Goal: Task Accomplishment & Management: Use online tool/utility

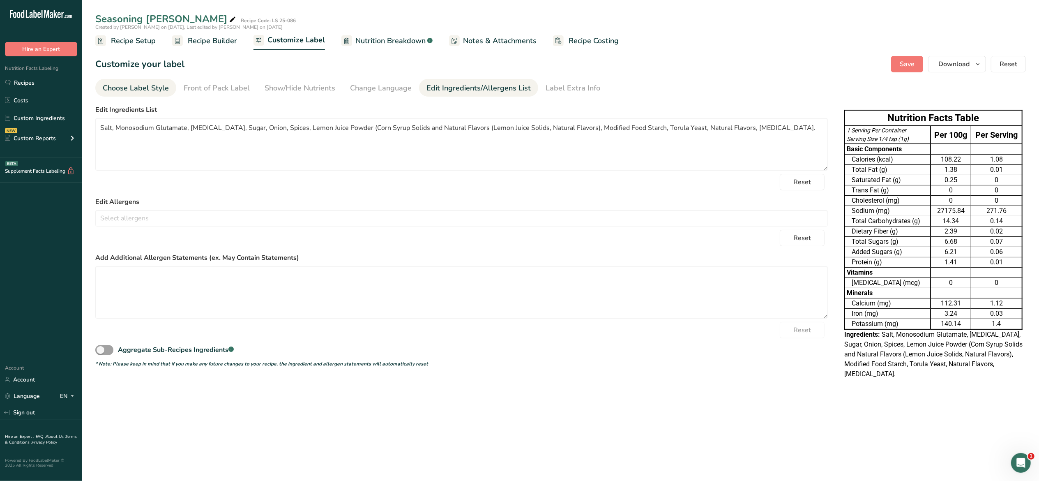
click at [159, 87] on div "Choose Label Style" at bounding box center [136, 88] width 66 height 11
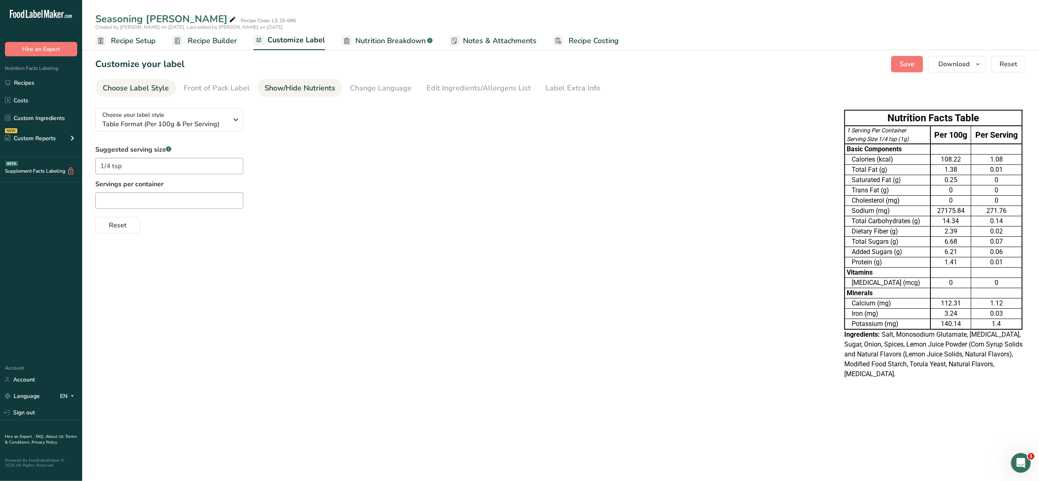
click at [279, 89] on div "Show/Hide Nutrients" at bounding box center [300, 88] width 71 height 11
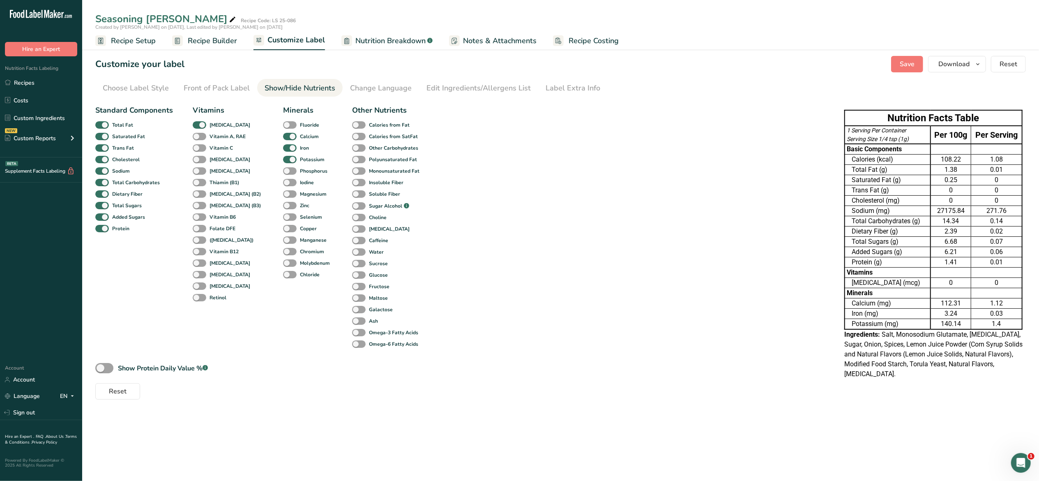
drag, startPoint x: 137, startPoint y: 473, endPoint x: -320, endPoint y: 184, distance: 540.8
click at [0, 184] on html ".a-20{fill:#fff;} Hire an Expert Nutrition Facts Labeling Recipes Costs Custom …" at bounding box center [519, 240] width 1039 height 481
click at [0, 258] on div ".a-20{fill:#fff;} Hire an Expert Nutrition Facts Labeling Recipes Costs Custom …" at bounding box center [41, 179] width 82 height 344
click at [696, 226] on div "Standard Components Total Fat Saturated Fat Trans Fat [MEDICAL_DATA] Sodium Tot…" at bounding box center [461, 250] width 733 height 298
click at [977, 64] on icon "button" at bounding box center [978, 64] width 7 height 10
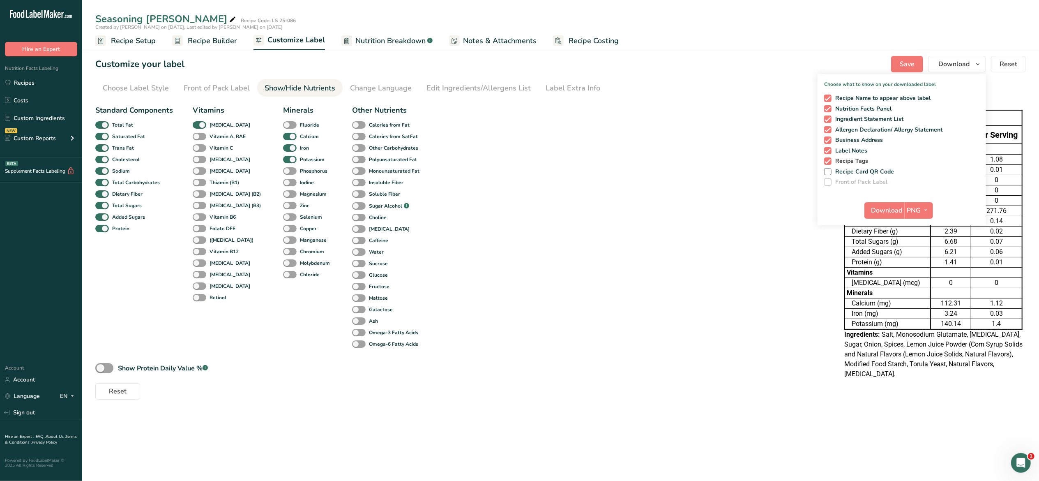
click at [863, 157] on span "Recipe Tags" at bounding box center [850, 160] width 37 height 7
click at [829, 158] on input "Recipe Tags" at bounding box center [826, 160] width 5 height 5
checkbox input "false"
click at [865, 150] on span "Label Notes" at bounding box center [850, 150] width 36 height 7
click at [829, 150] on input "Label Notes" at bounding box center [826, 150] width 5 height 5
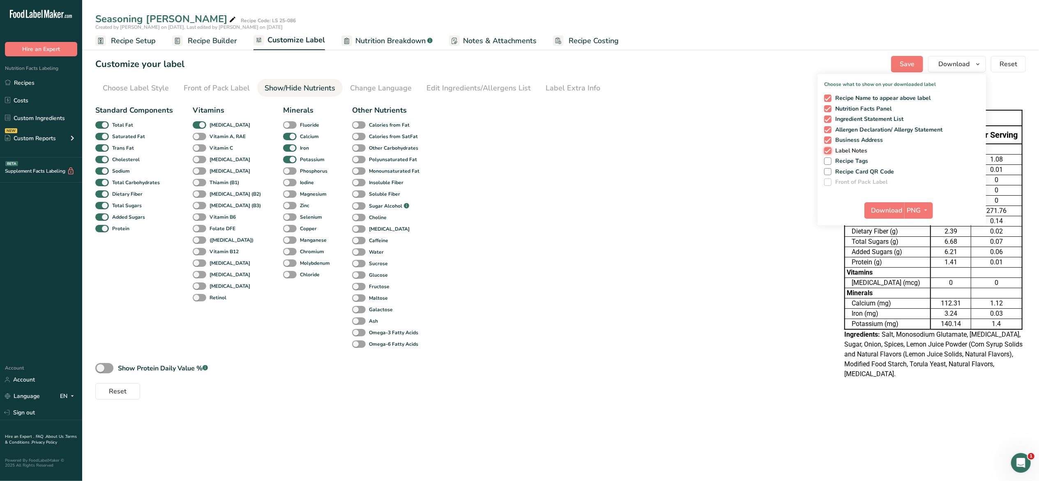
checkbox input "false"
click at [876, 141] on span "Business Address" at bounding box center [858, 139] width 52 height 7
click at [829, 141] on input "Business Address" at bounding box center [826, 139] width 5 height 5
checkbox input "false"
click at [886, 131] on span "Allergen Declaration/ Allergy Statement" at bounding box center [887, 129] width 111 height 7
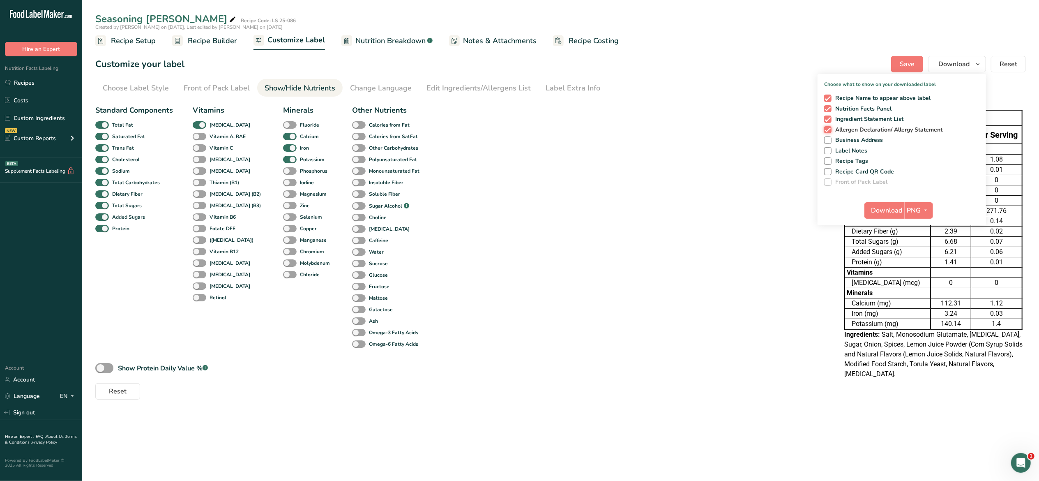
click at [829, 131] on input "Allergen Declaration/ Allergy Statement" at bounding box center [826, 129] width 5 height 5
checkbox input "false"
click at [877, 116] on span "Ingredient Statement List" at bounding box center [868, 118] width 72 height 7
click at [829, 116] on input "Ingredient Statement List" at bounding box center [826, 118] width 5 height 5
checkbox input "false"
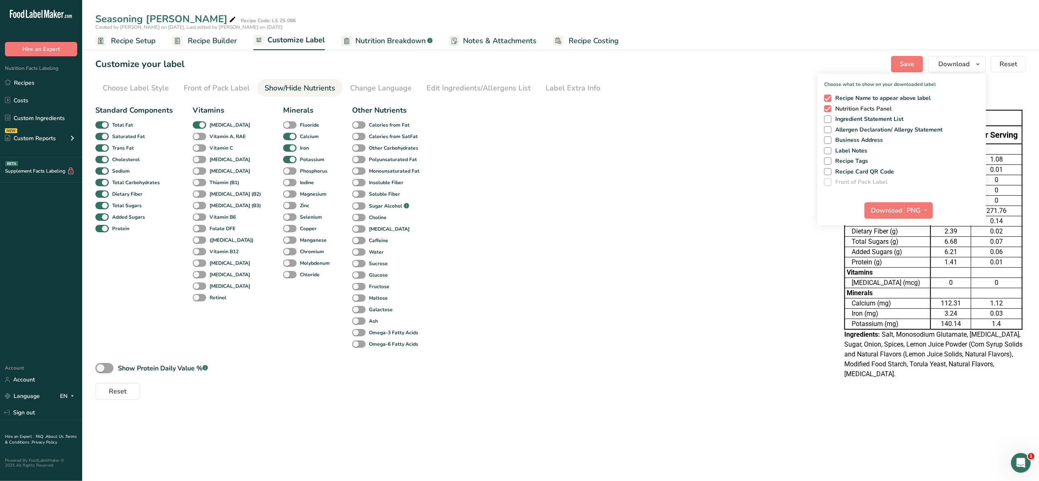
click at [883, 105] on span "Nutrition Facts Panel" at bounding box center [862, 108] width 60 height 7
click at [829, 106] on input "Nutrition Facts Panel" at bounding box center [826, 108] width 5 height 5
checkbox input "false"
click at [886, 98] on span "Recipe Name to appear above label" at bounding box center [881, 97] width 99 height 7
click at [829, 98] on input "Recipe Name to appear above label" at bounding box center [826, 97] width 5 height 5
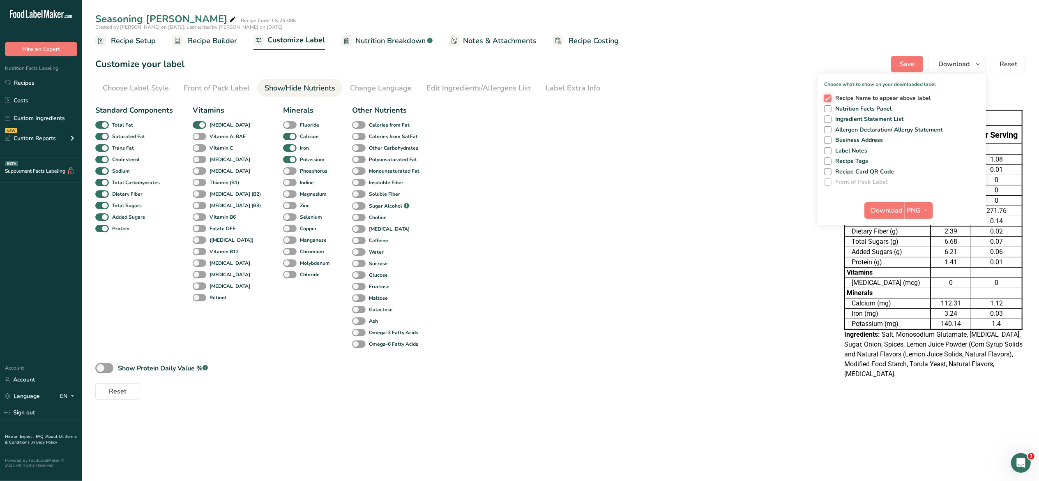
checkbox input "false"
click at [878, 108] on span "Nutrition Facts Panel" at bounding box center [862, 108] width 60 height 7
click at [829, 108] on input "Nutrition Facts Panel" at bounding box center [826, 108] width 5 height 5
checkbox input "true"
click at [914, 210] on span "PNG" at bounding box center [914, 210] width 14 height 10
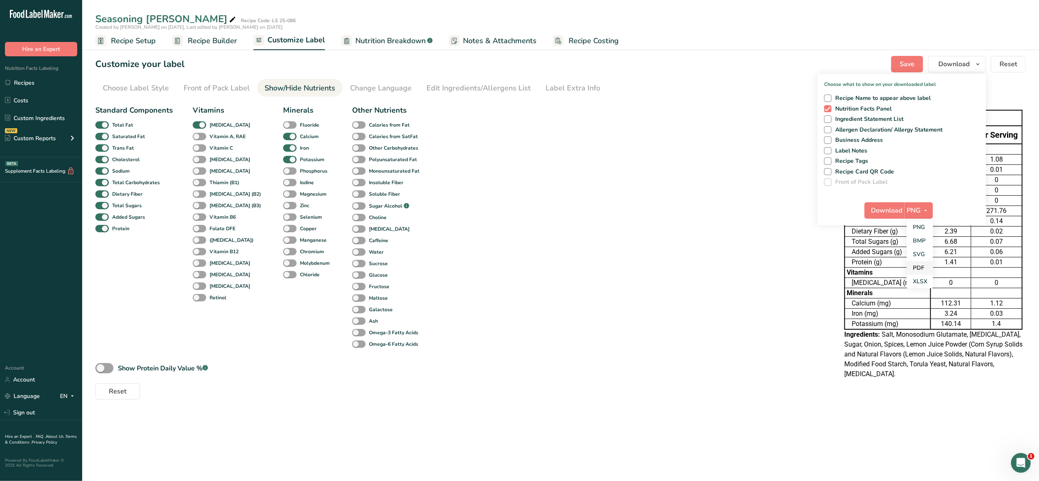
click at [920, 269] on link "PDF" at bounding box center [920, 268] width 26 height 14
click at [903, 209] on span "Download" at bounding box center [887, 210] width 31 height 10
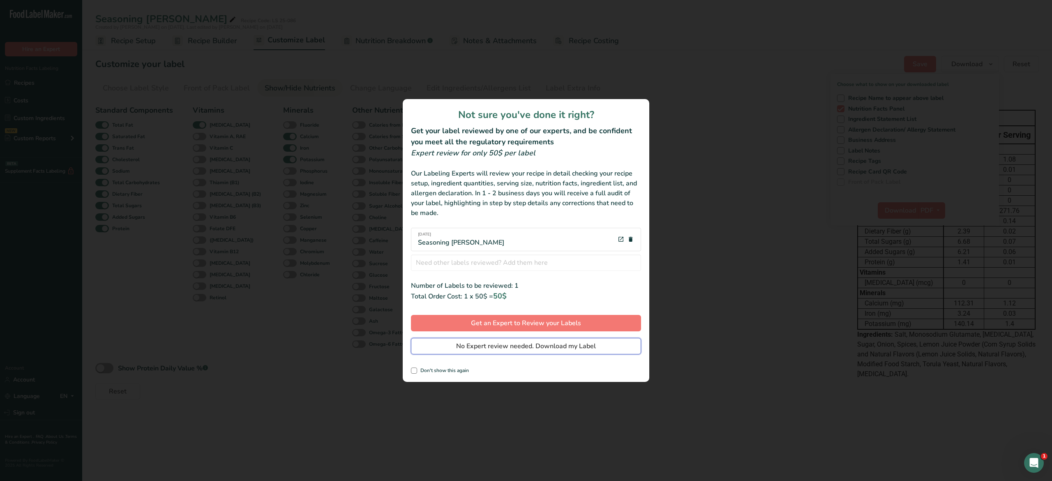
click at [580, 348] on span "No Expert review needed. Download my Label" at bounding box center [526, 346] width 140 height 10
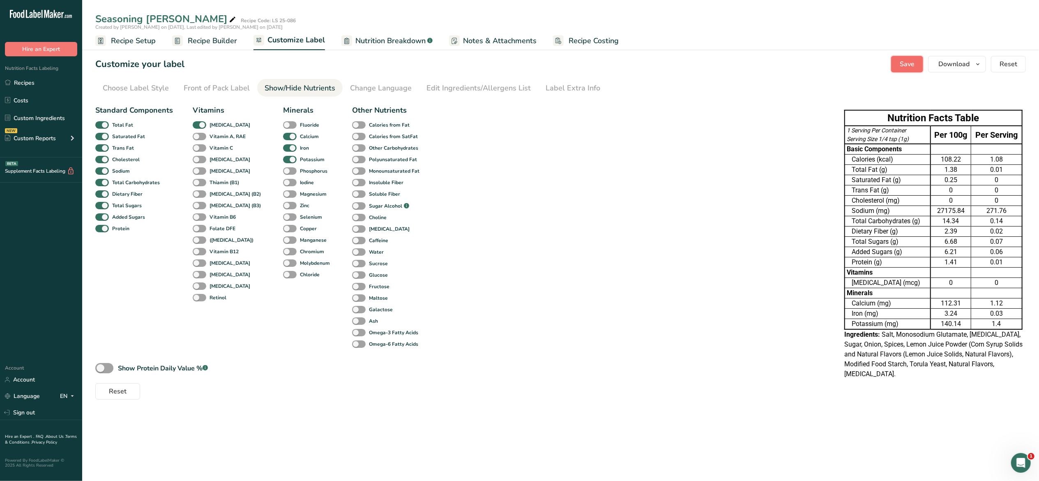
click at [908, 60] on span "Save" at bounding box center [907, 64] width 15 height 10
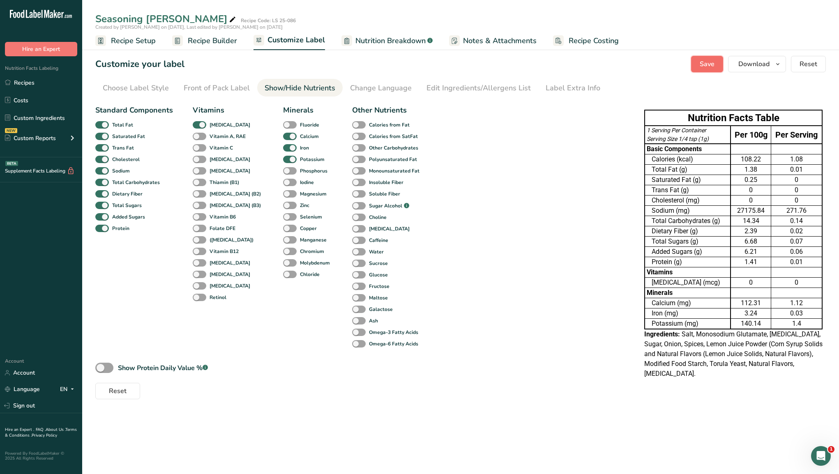
click at [701, 64] on span "Save" at bounding box center [707, 64] width 15 height 10
click at [34, 403] on link "Sign out" at bounding box center [41, 406] width 82 height 14
